Goal: Task Accomplishment & Management: Manage account settings

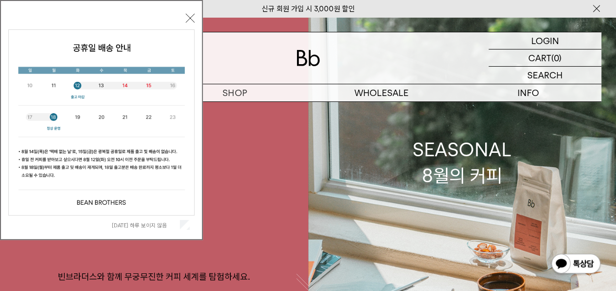
click at [193, 23] on div "오늘 하루 보이지 않음 닫기" at bounding box center [101, 122] width 186 height 223
click at [190, 14] on button "닫기" at bounding box center [190, 18] width 9 height 9
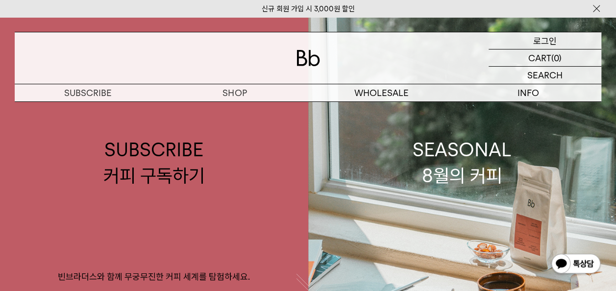
click at [544, 41] on p "로그인" at bounding box center [545, 40] width 24 height 17
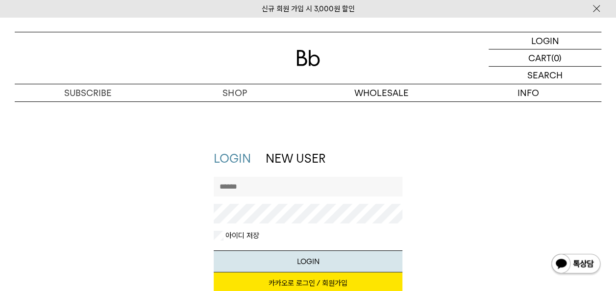
click at [353, 188] on input "text" at bounding box center [308, 187] width 189 height 20
type input "**********"
click at [214, 250] on button "LOGIN" at bounding box center [308, 261] width 189 height 22
click at [295, 188] on input "**********" at bounding box center [308, 187] width 189 height 20
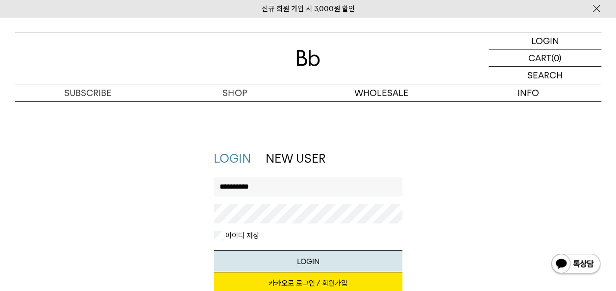
click at [288, 285] on link "카카오로 로그인 / 회원가입" at bounding box center [308, 283] width 189 height 22
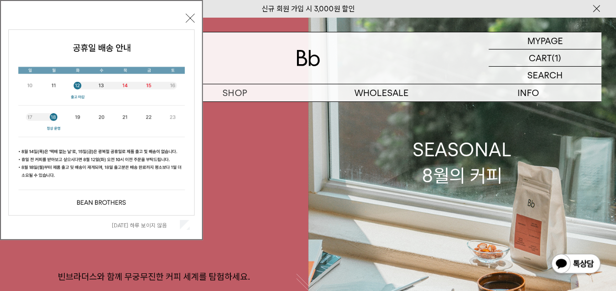
click at [191, 22] on button "닫기" at bounding box center [190, 18] width 9 height 9
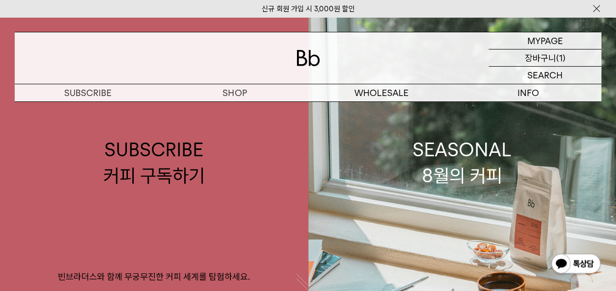
click at [549, 57] on p "장바구니" at bounding box center [540, 57] width 31 height 17
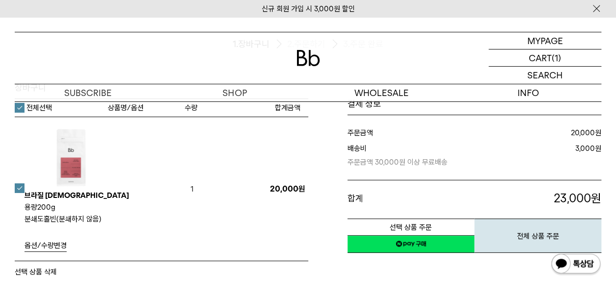
scroll to position [98, 0]
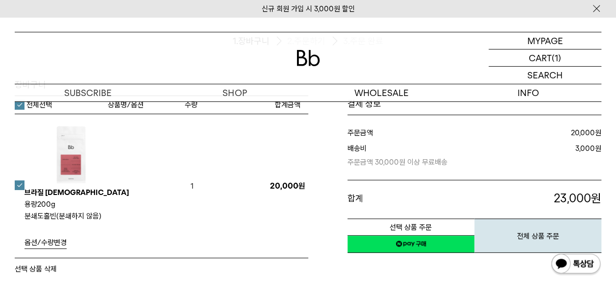
click at [33, 263] on button "선택 상품 삭제" at bounding box center [36, 269] width 42 height 12
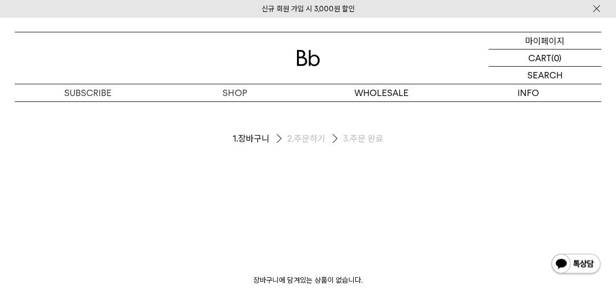
click at [553, 39] on p "마이페이지" at bounding box center [544, 40] width 39 height 17
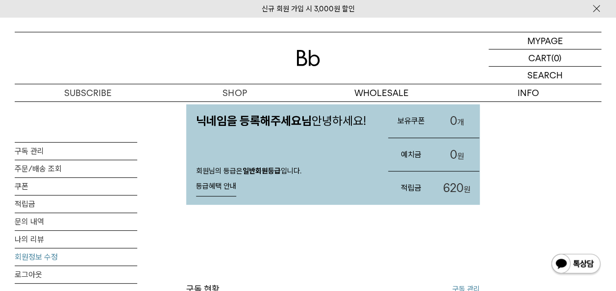
scroll to position [42, 0]
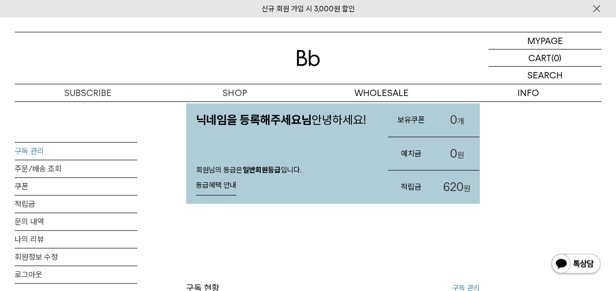
click at [31, 151] on link "구독 관리" at bounding box center [76, 151] width 123 height 17
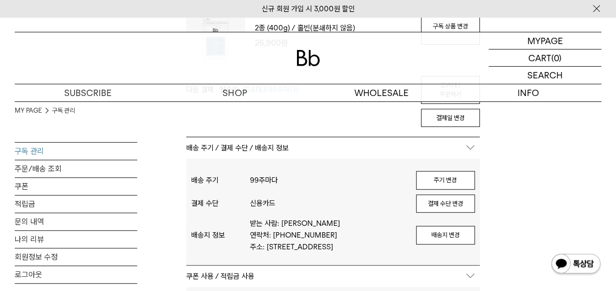
scroll to position [171, 0]
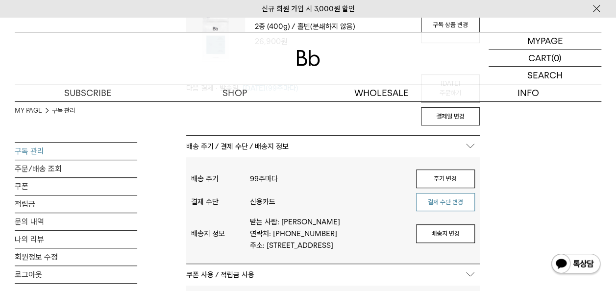
click at [450, 193] on button "결제 수단 변경" at bounding box center [445, 202] width 59 height 19
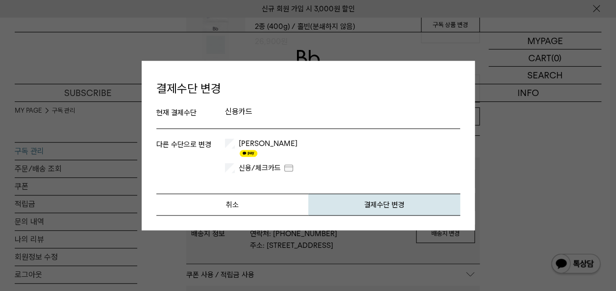
click at [237, 146] on label "카카오페이" at bounding box center [267, 149] width 61 height 20
click at [392, 203] on button "결제수단 변경" at bounding box center [384, 205] width 152 height 22
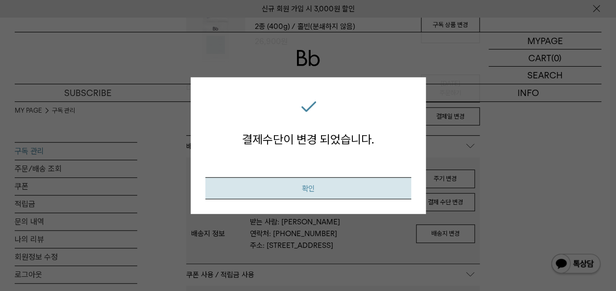
click at [312, 187] on button "확인" at bounding box center [308, 188] width 206 height 22
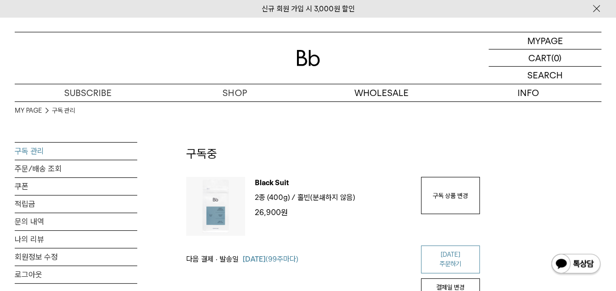
click at [440, 251] on link "[DATE] 주문하기" at bounding box center [450, 260] width 59 height 28
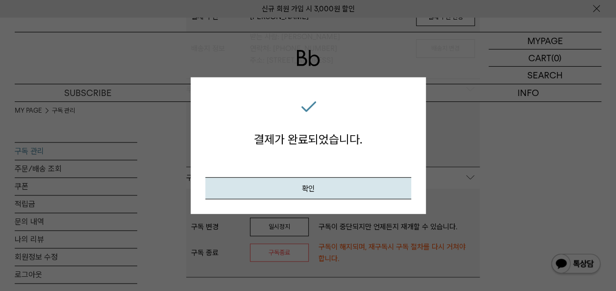
scroll to position [357, 0]
click at [359, 196] on button "확인" at bounding box center [308, 188] width 206 height 22
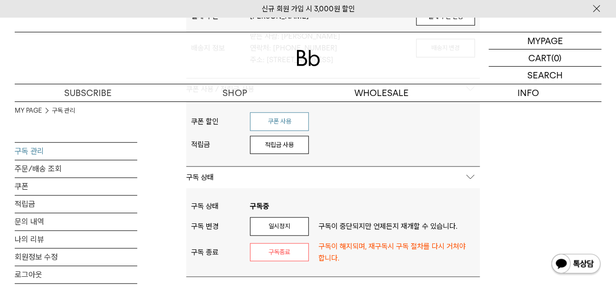
click at [290, 119] on button "쿠폰 사용" at bounding box center [279, 121] width 59 height 19
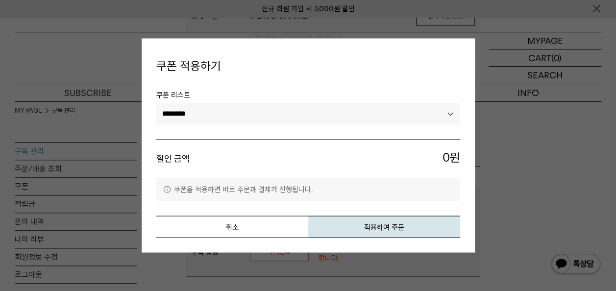
click at [424, 119] on select "********" at bounding box center [308, 114] width 304 height 22
click at [236, 219] on button "취소" at bounding box center [232, 227] width 152 height 22
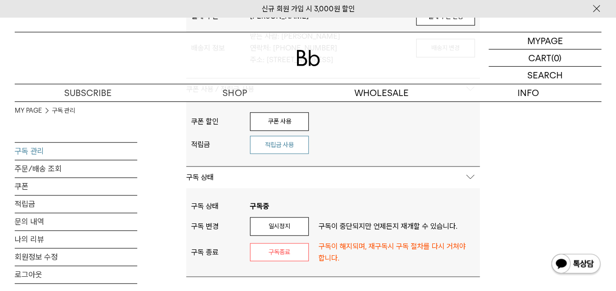
click at [292, 143] on button "적립금 사용" at bounding box center [279, 145] width 59 height 19
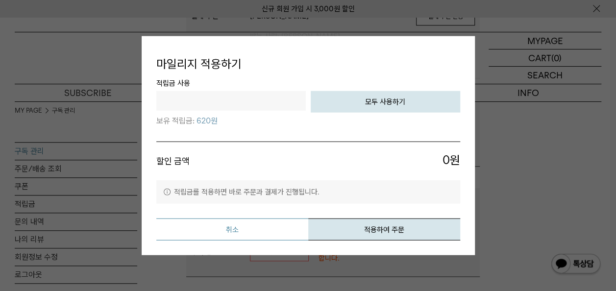
click at [252, 223] on button "취소" at bounding box center [232, 229] width 152 height 22
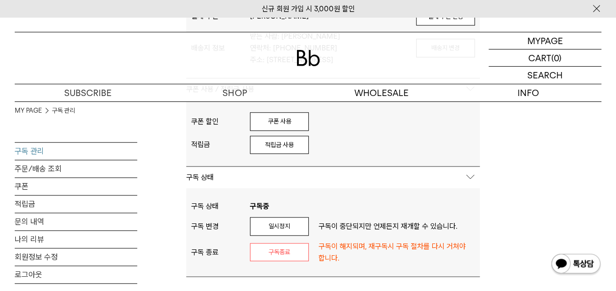
click at [302, 61] on img at bounding box center [308, 58] width 24 height 16
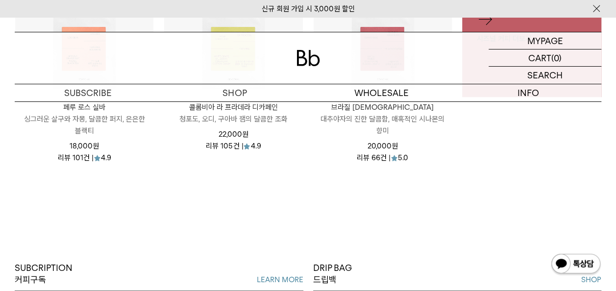
scroll to position [468, 0]
